Goal: Task Accomplishment & Management: Manage account settings

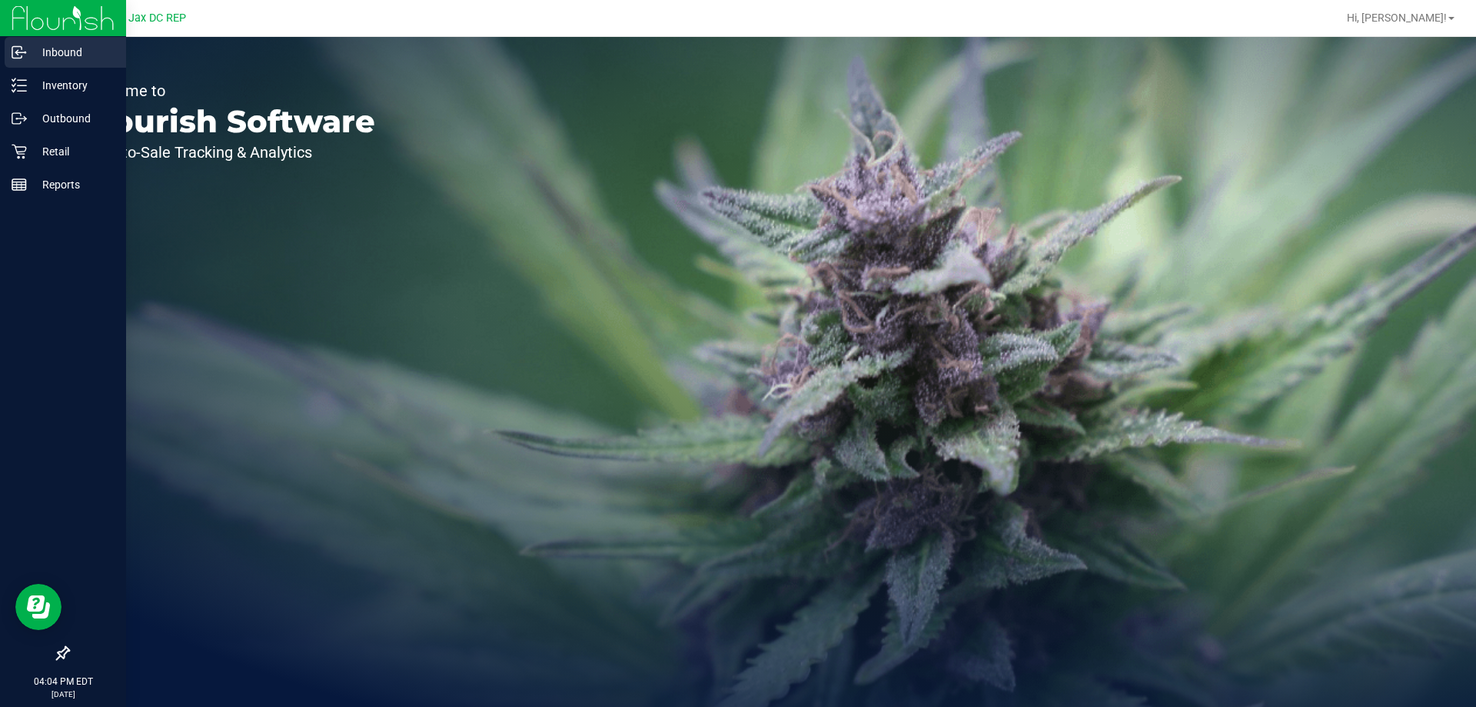
click at [95, 60] on p "Inbound" at bounding box center [73, 52] width 92 height 18
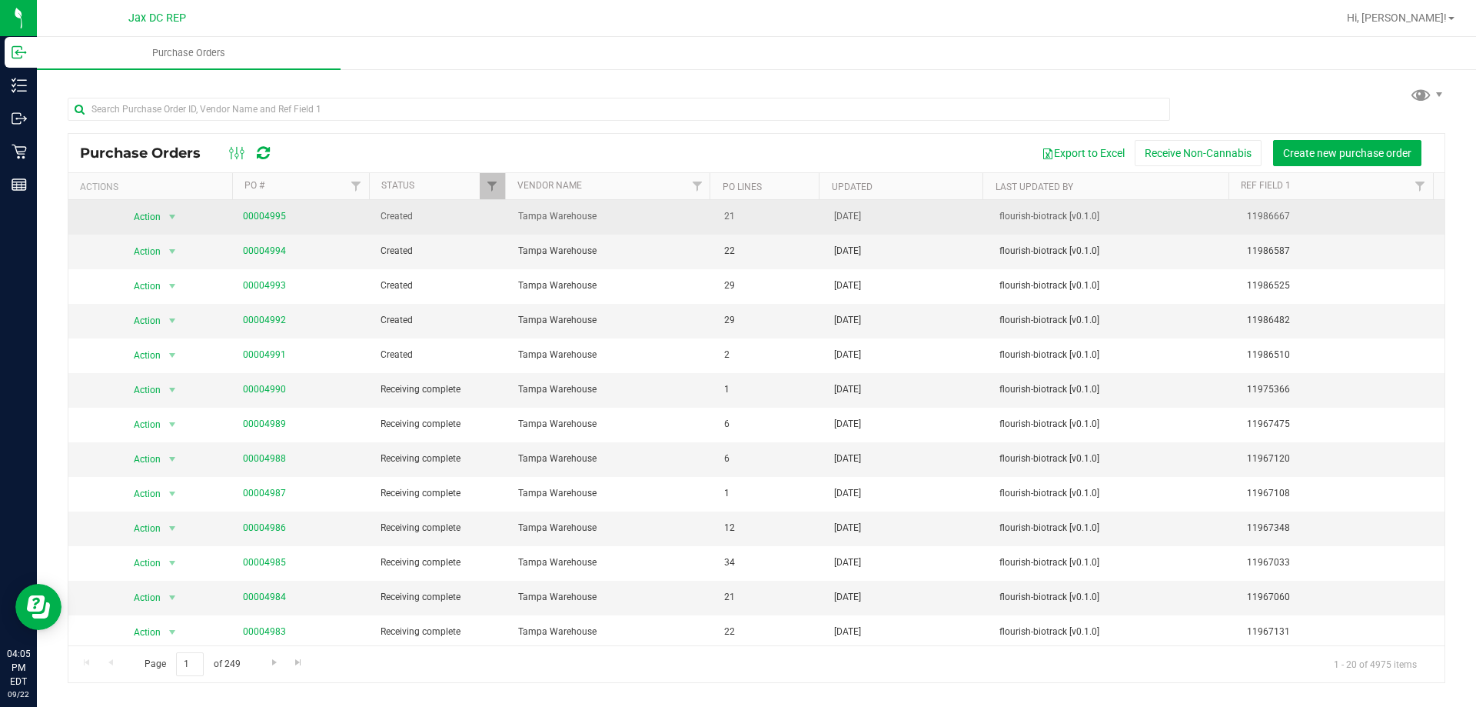
click at [283, 217] on span "00004995" at bounding box center [302, 216] width 119 height 15
click at [274, 215] on link "00004995" at bounding box center [264, 216] width 43 height 11
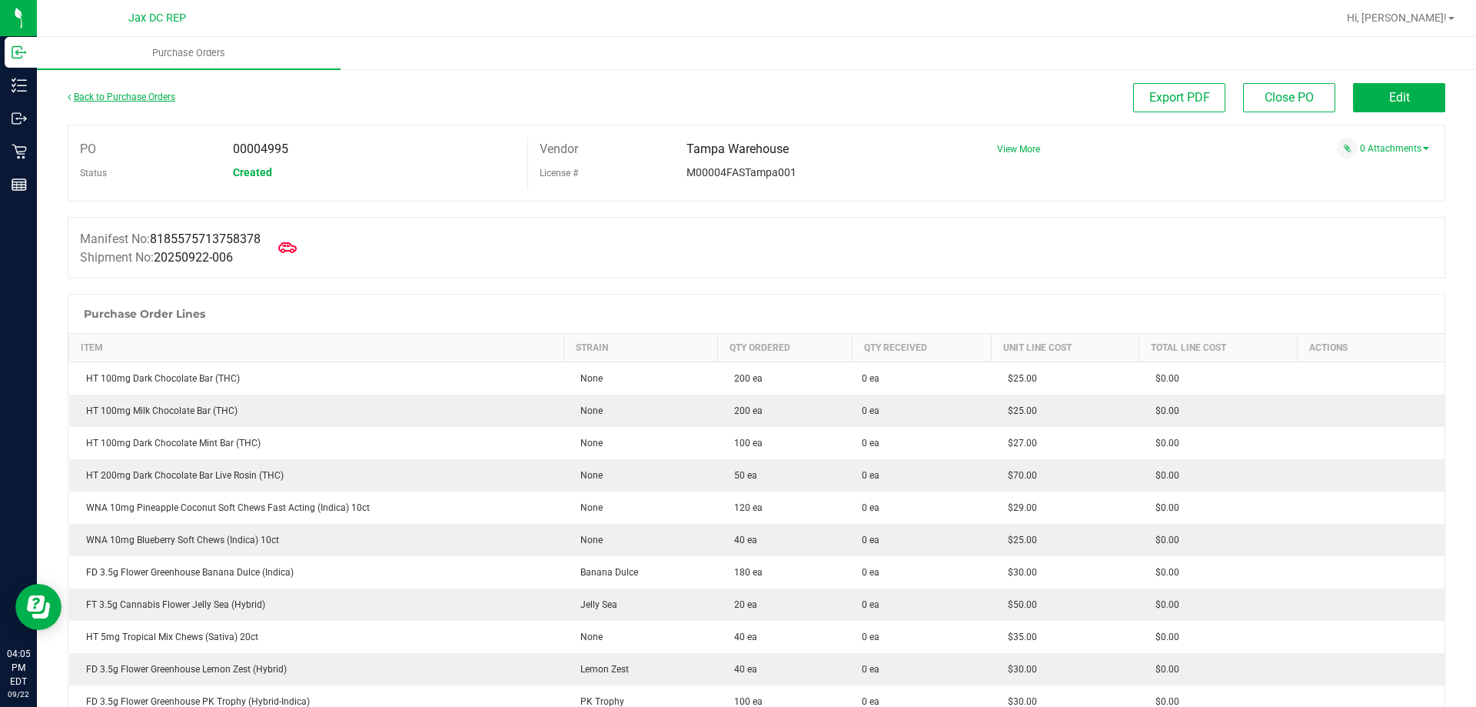
click at [128, 96] on link "Back to Purchase Orders" at bounding box center [122, 97] width 108 height 11
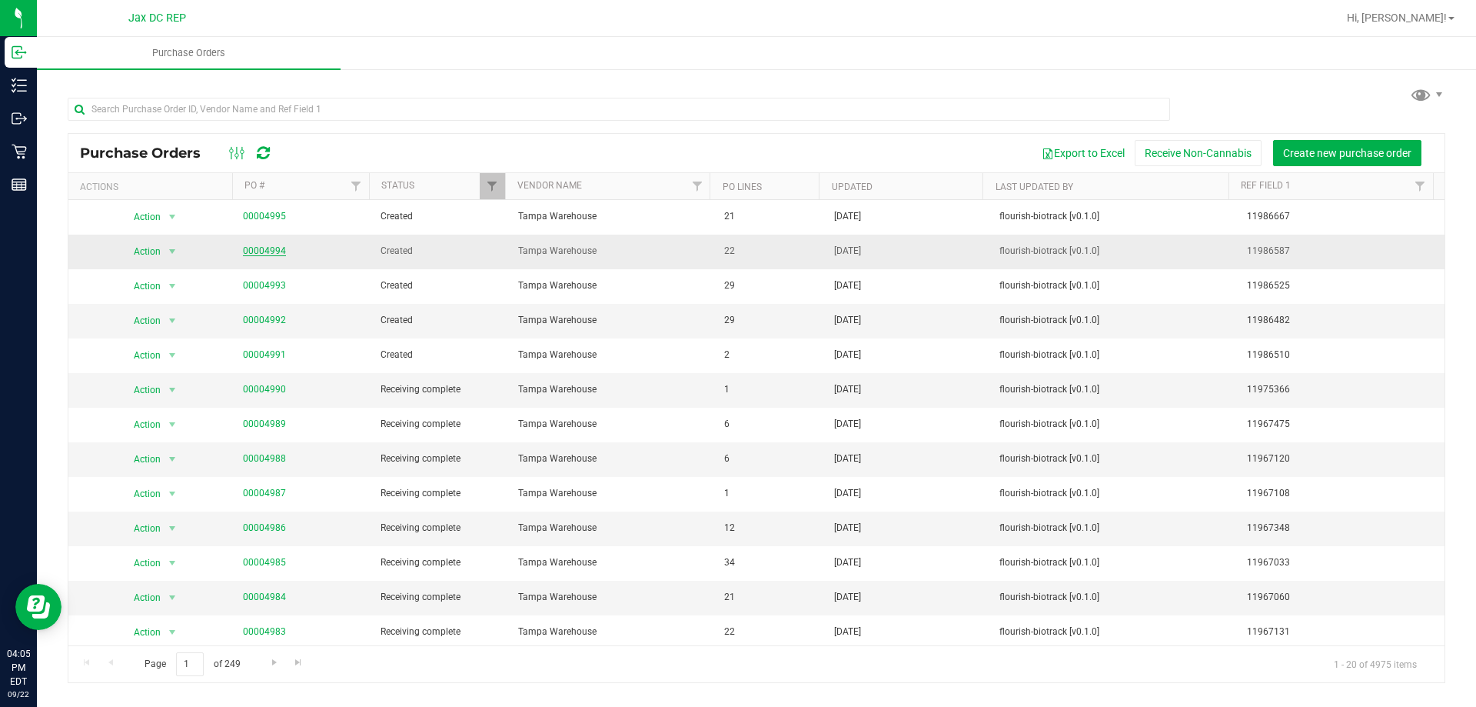
click at [268, 251] on link "00004994" at bounding box center [264, 250] width 43 height 11
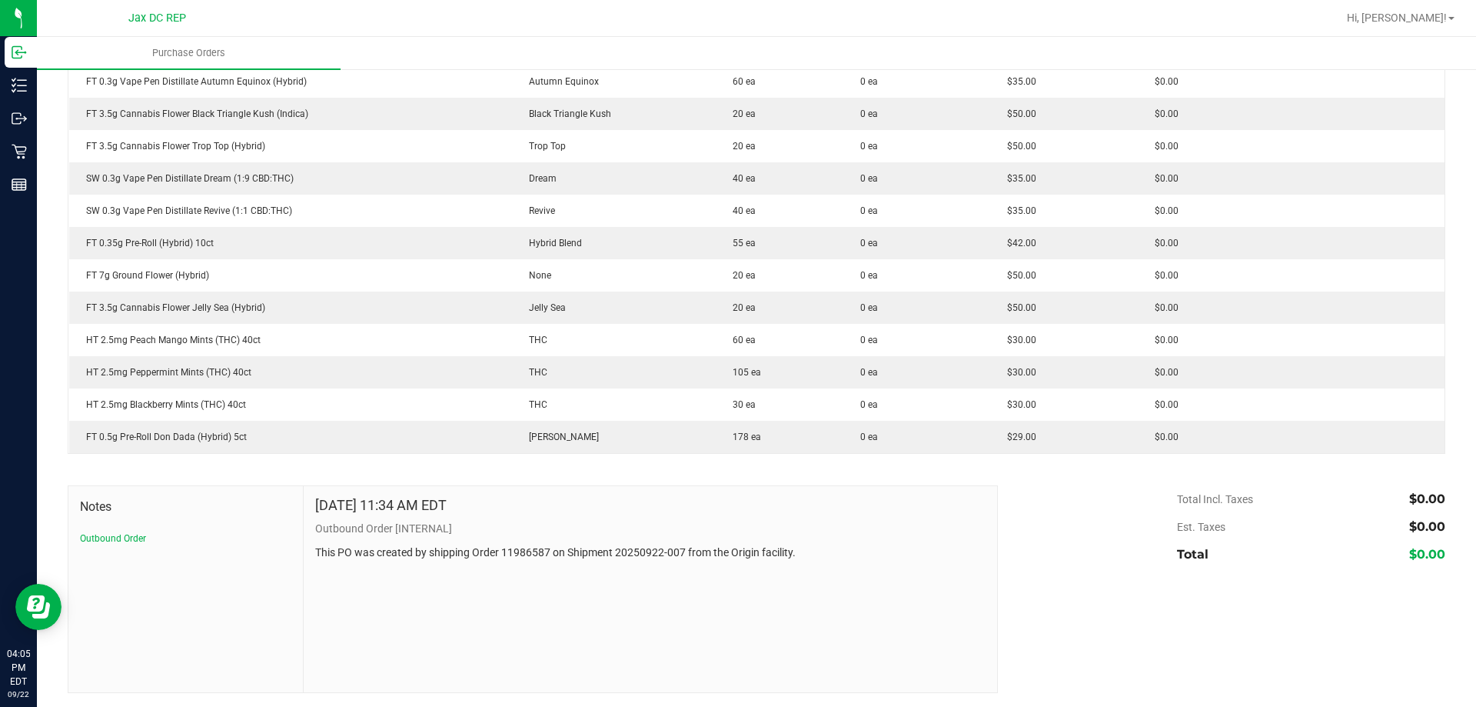
scroll to position [621, 0]
click at [128, 536] on button "Outbound Order" at bounding box center [113, 537] width 66 height 14
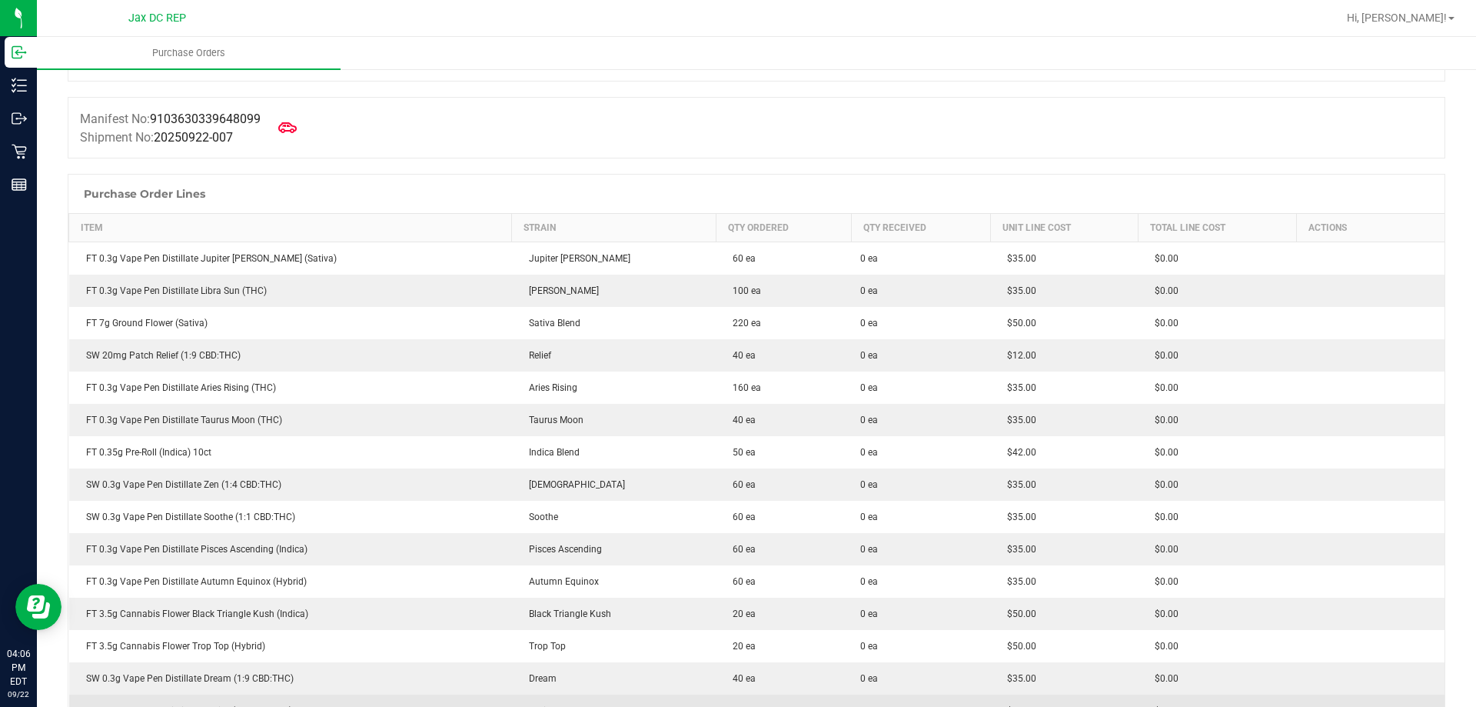
scroll to position [0, 0]
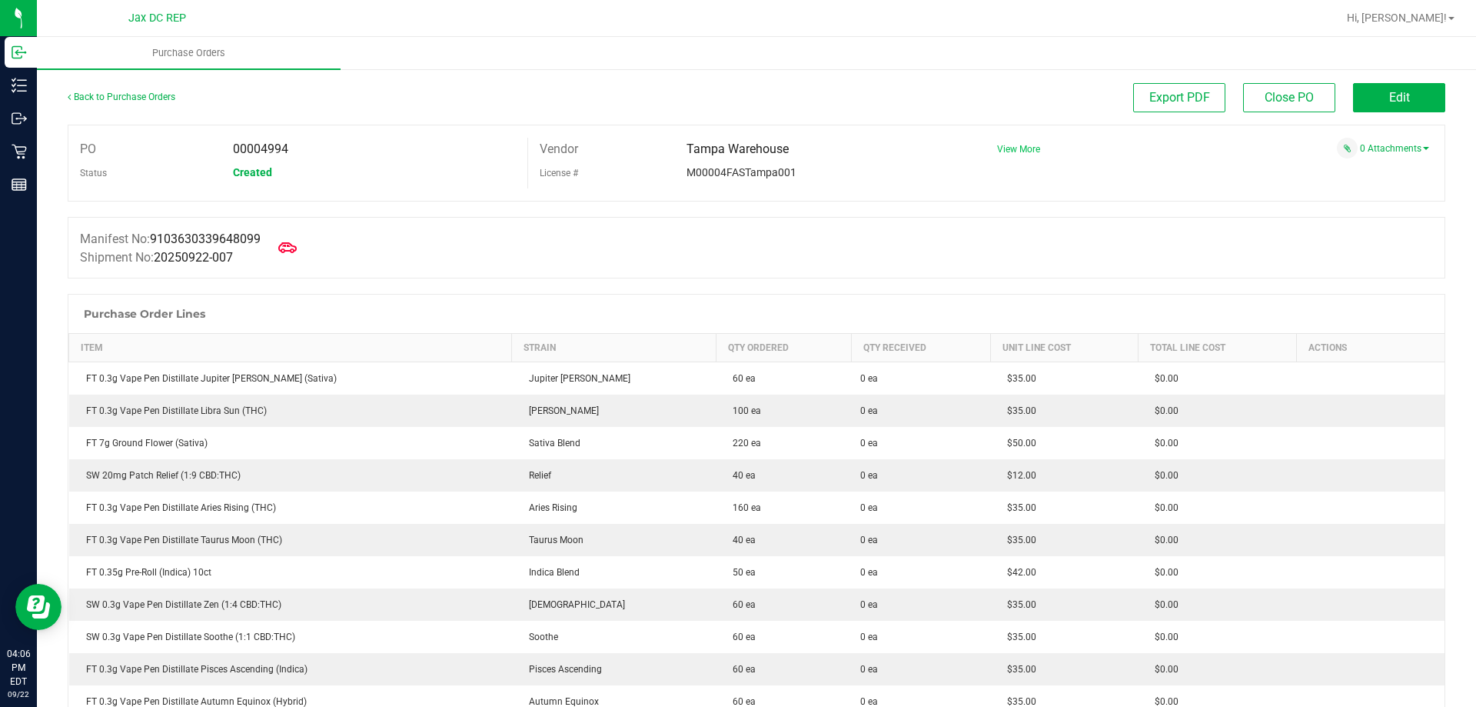
click at [1012, 153] on span "View More" at bounding box center [1018, 149] width 43 height 11
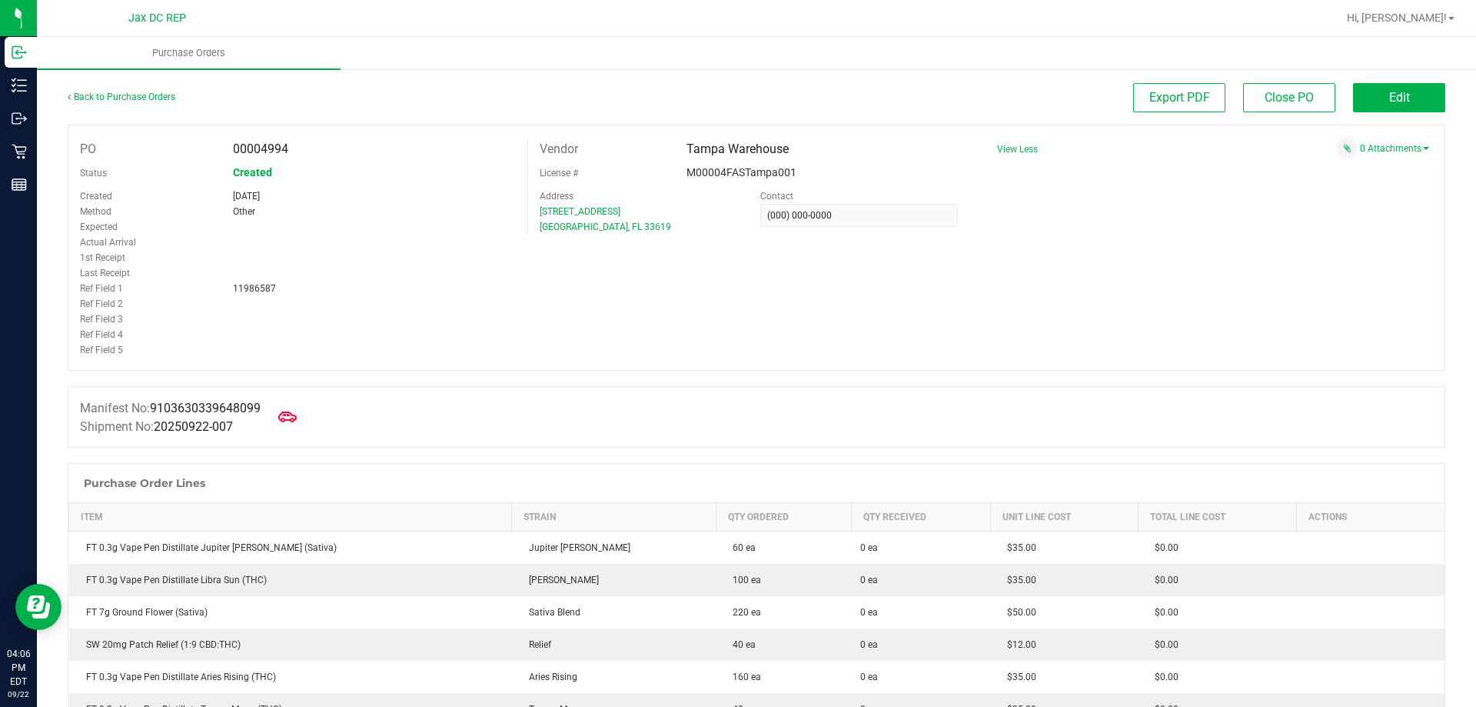
click at [1012, 153] on span "View Less" at bounding box center [1017, 149] width 41 height 11
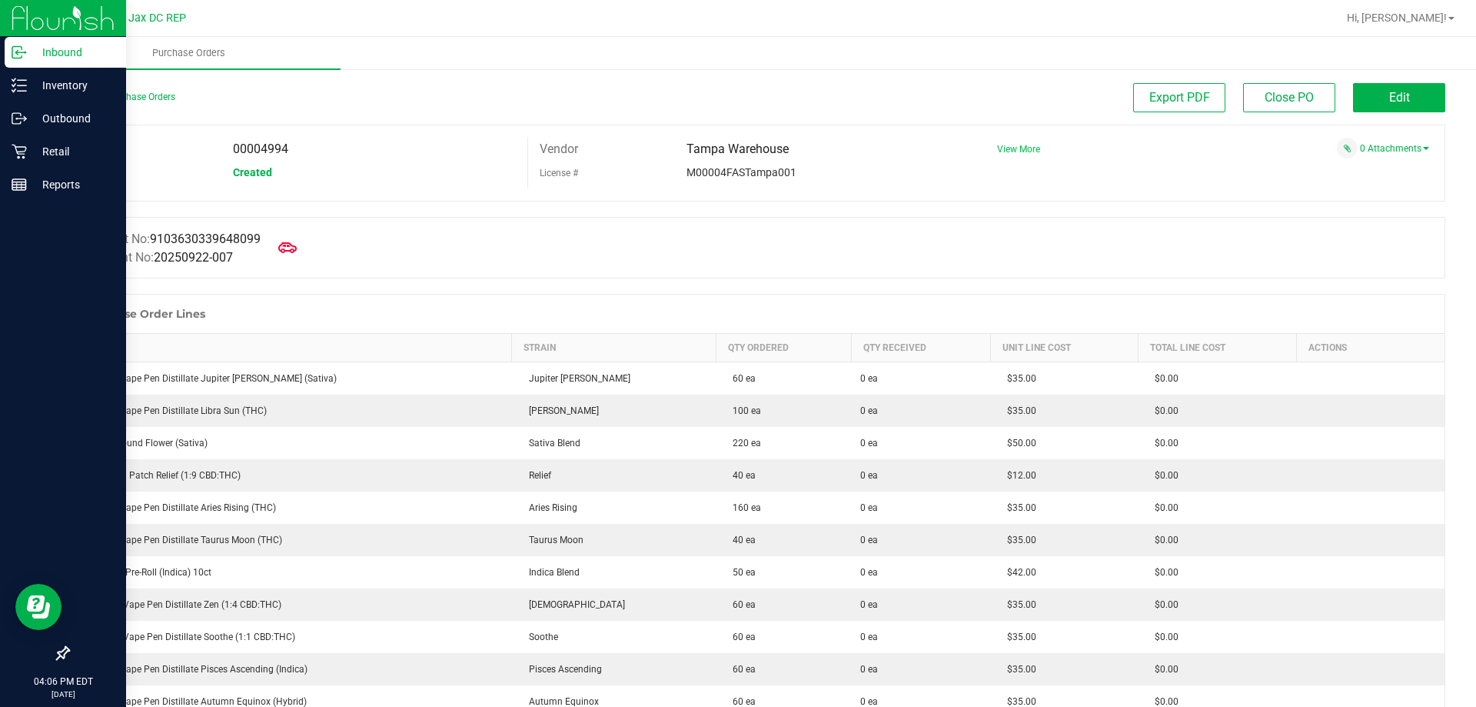
click at [70, 60] on p "Inbound" at bounding box center [73, 52] width 92 height 18
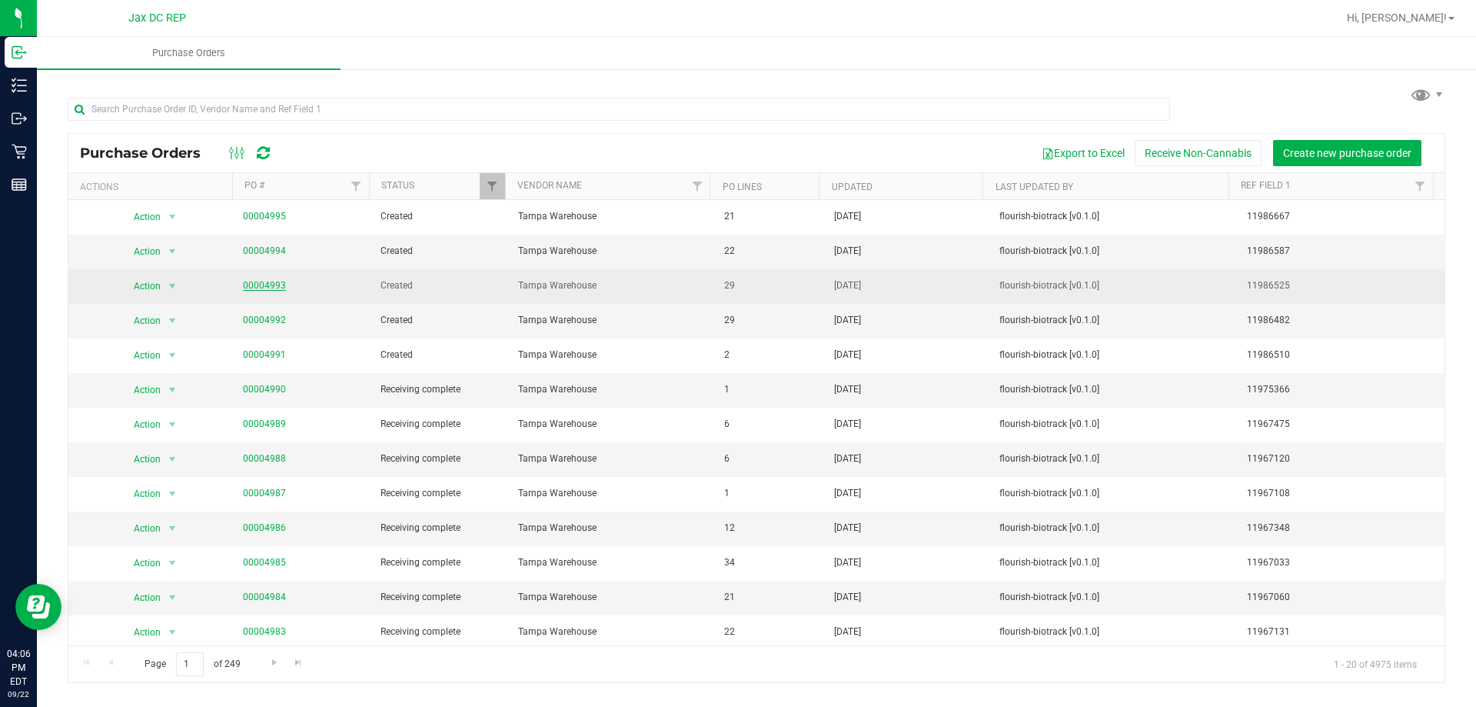
click at [260, 288] on link "00004993" at bounding box center [264, 285] width 43 height 11
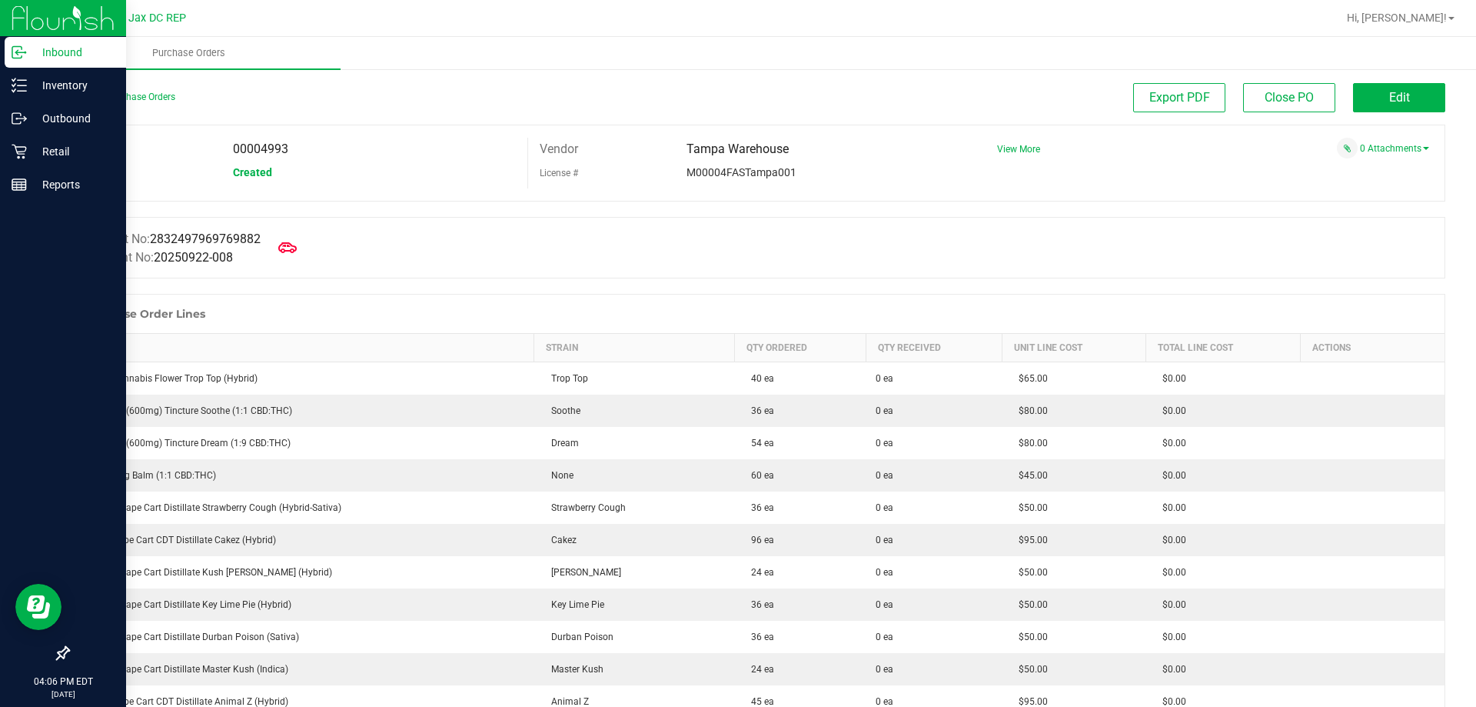
click at [32, 53] on p "Inbound" at bounding box center [73, 52] width 92 height 18
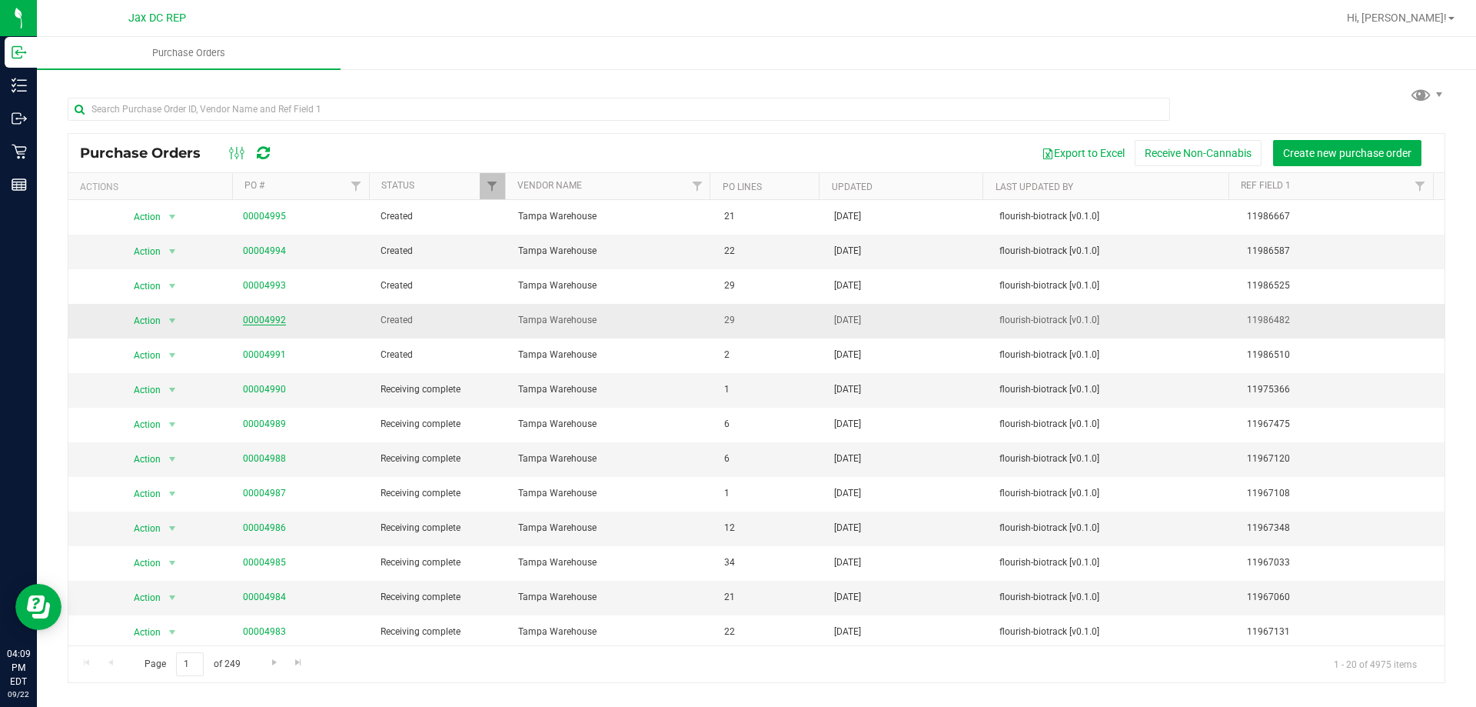
click at [265, 321] on link "00004992" at bounding box center [264, 320] width 43 height 11
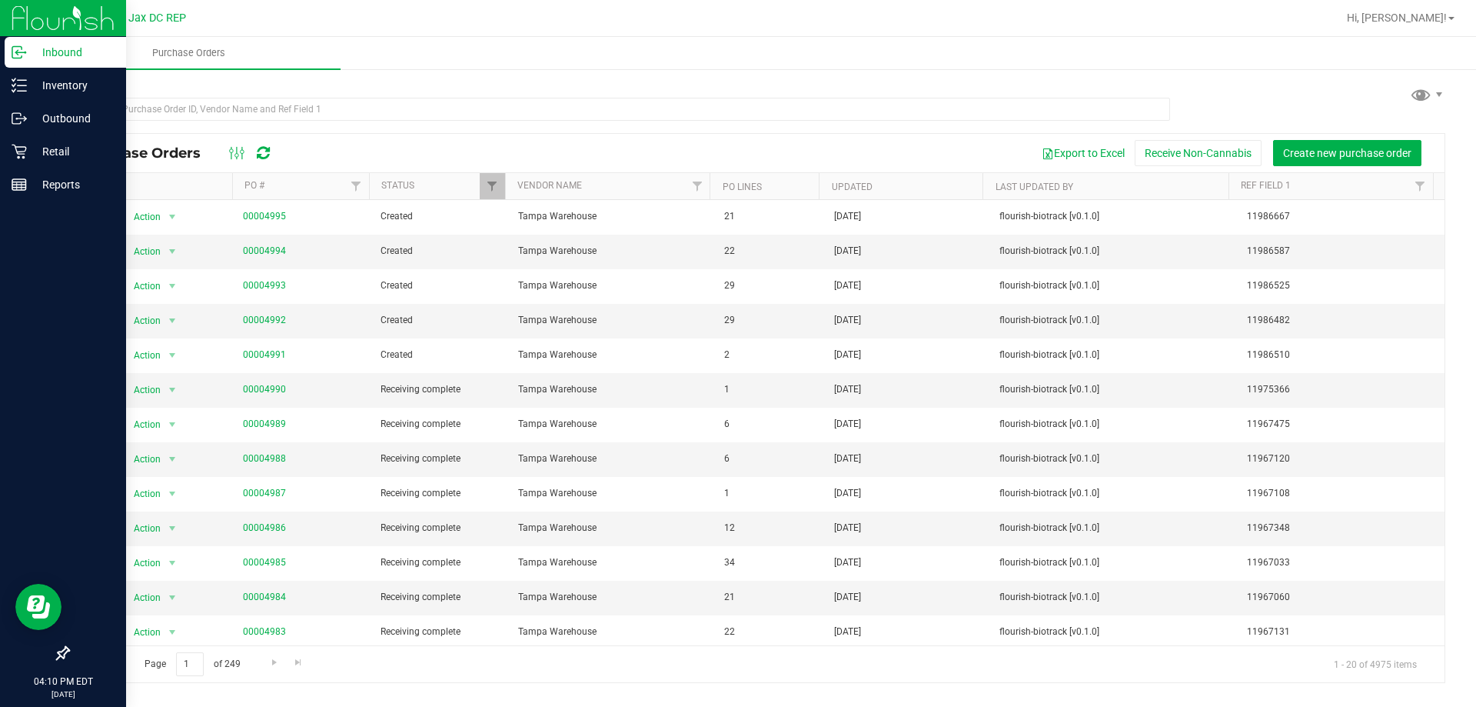
click at [84, 52] on p "Inbound" at bounding box center [73, 52] width 92 height 18
click at [72, 80] on p "Inventory" at bounding box center [73, 85] width 92 height 18
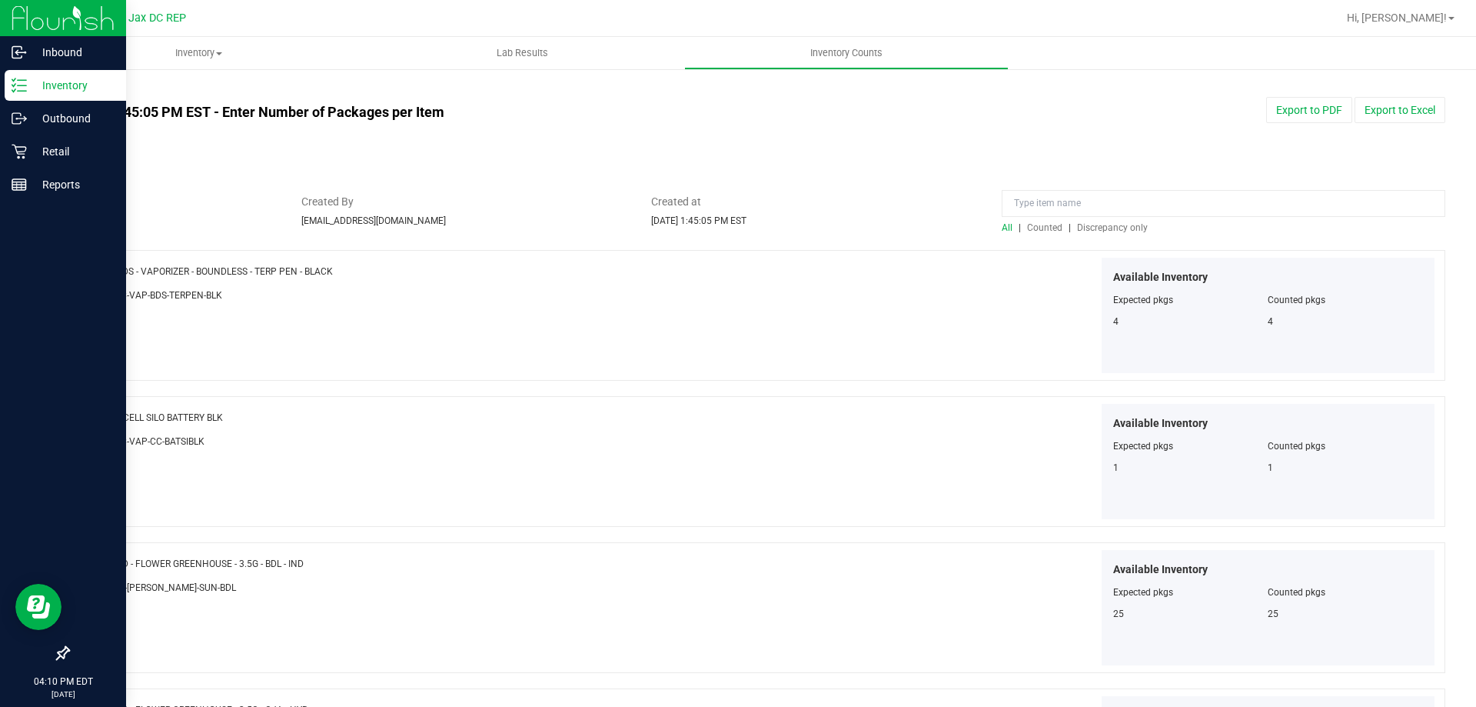
click at [28, 86] on p "Inventory" at bounding box center [73, 85] width 92 height 18
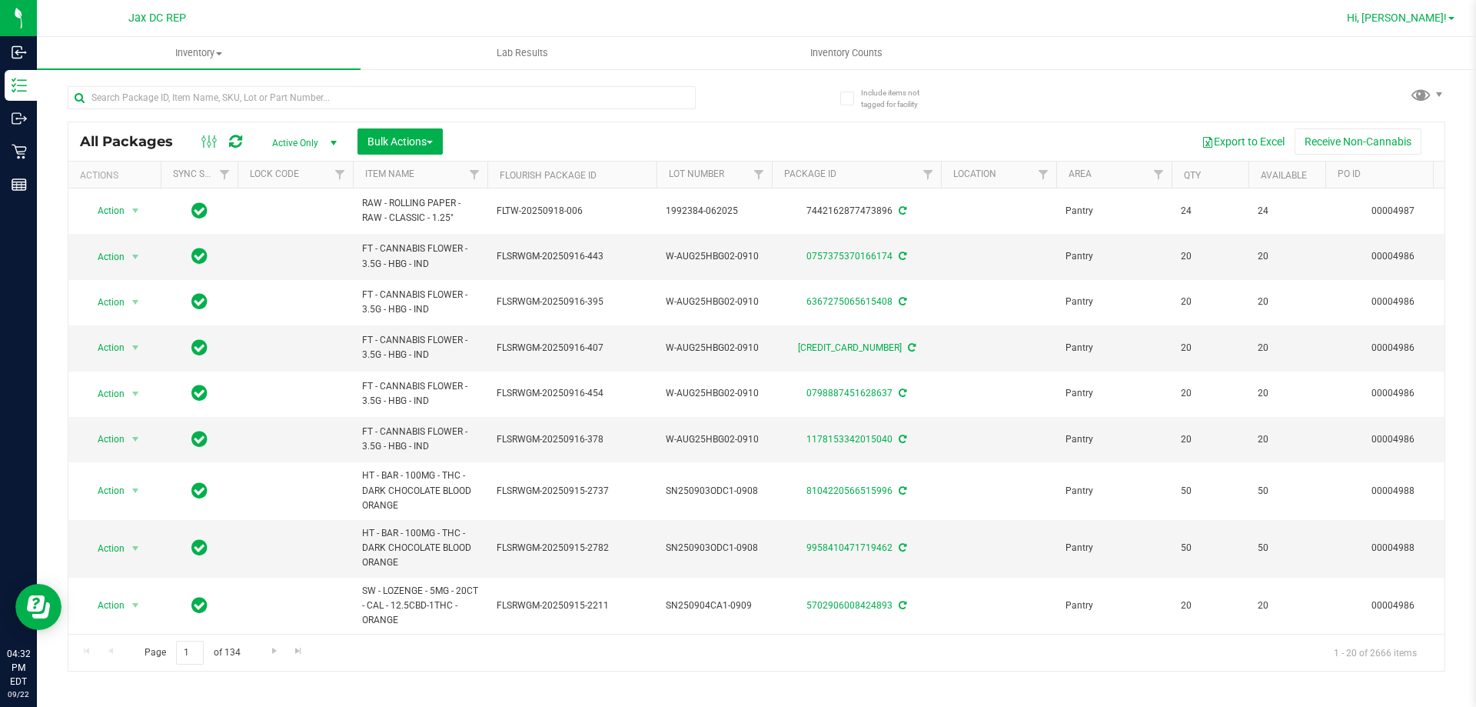
click at [1444, 13] on span "Hi, Ismael!" at bounding box center [1397, 18] width 100 height 12
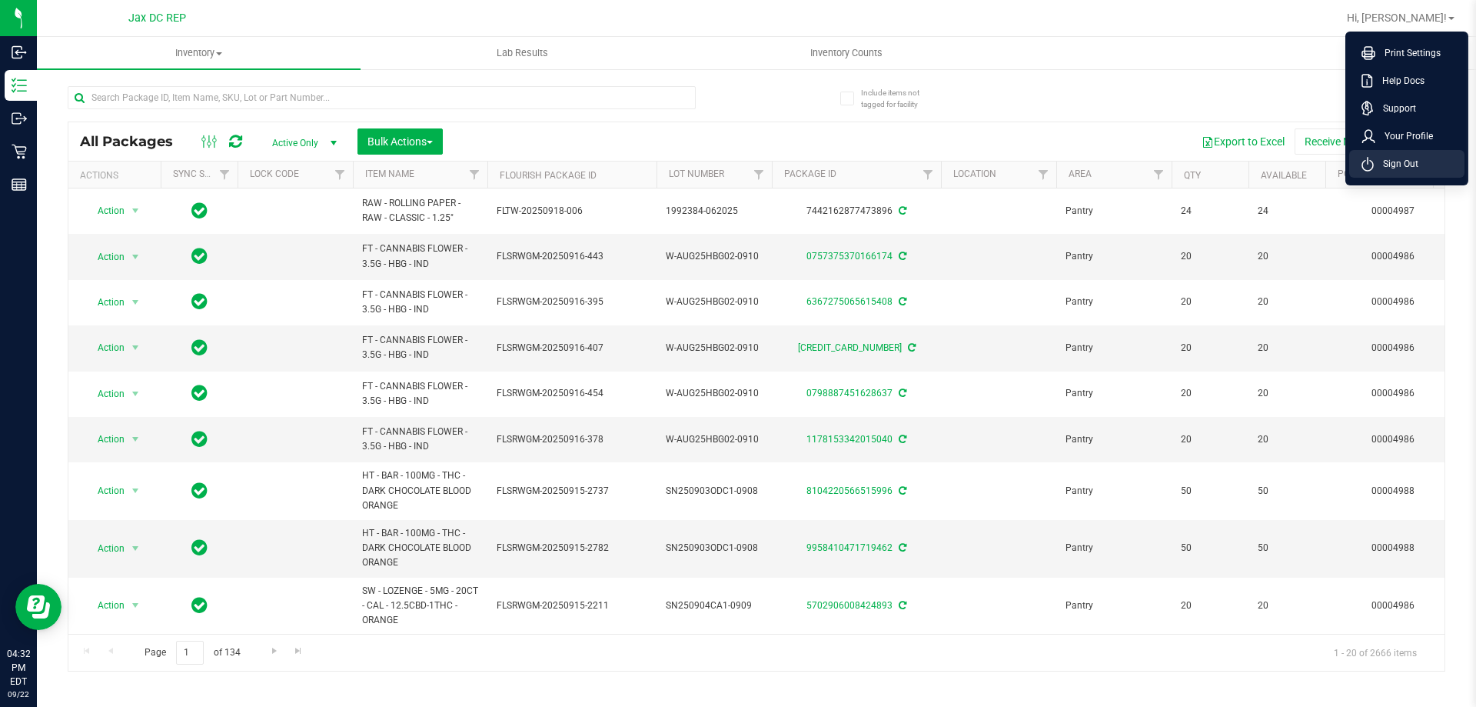
click at [1415, 168] on span "Sign Out" at bounding box center [1396, 163] width 45 height 15
